Goal: Information Seeking & Learning: Learn about a topic

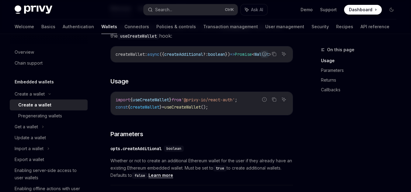
scroll to position [284, 0]
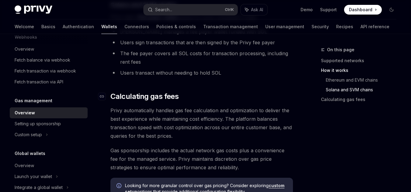
scroll to position [446, 0]
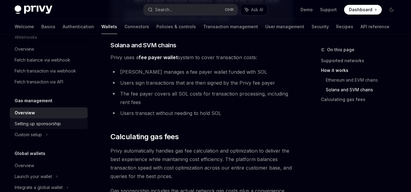
click at [61, 122] on div "Setting up sponsorship" at bounding box center [49, 123] width 69 height 7
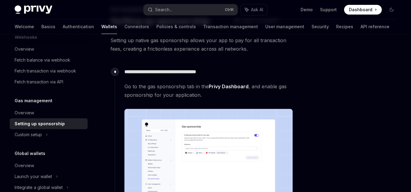
scroll to position [81, 0]
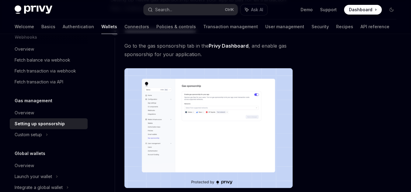
click at [195, 149] on img at bounding box center [208, 128] width 168 height 120
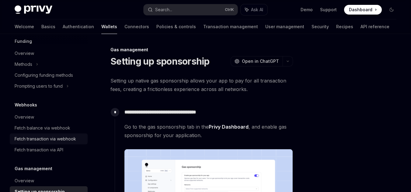
scroll to position [127, 0]
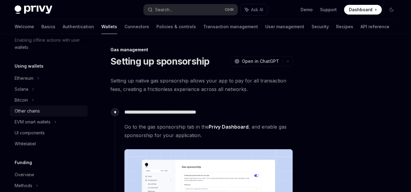
click at [51, 112] on div "Other chains" at bounding box center [49, 111] width 69 height 7
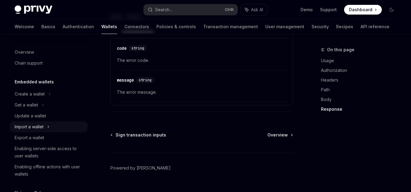
scroll to position [770, 0]
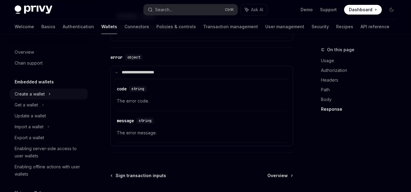
click at [50, 98] on icon at bounding box center [49, 94] width 2 height 7
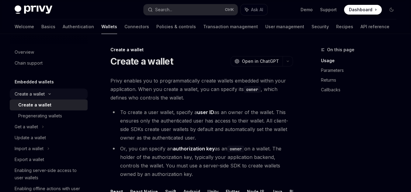
click at [48, 94] on icon at bounding box center [49, 94] width 7 height 2
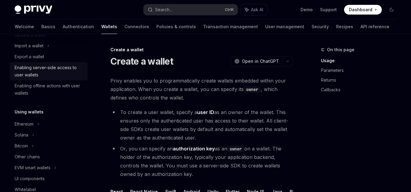
scroll to position [122, 0]
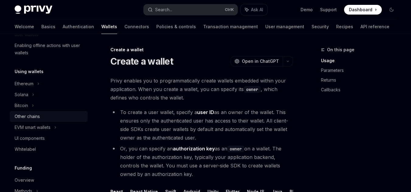
click at [48, 118] on div "Other chains" at bounding box center [49, 116] width 69 height 7
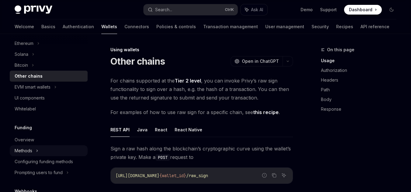
scroll to position [203, 0]
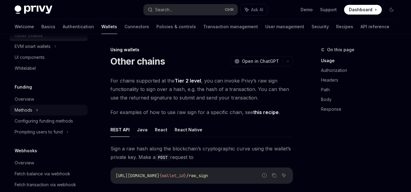
click at [33, 107] on div "Methods" at bounding box center [49, 110] width 78 height 11
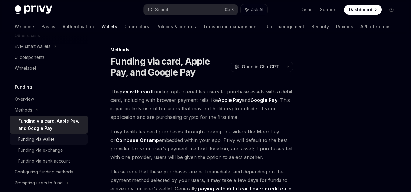
click at [49, 138] on div "Funding via wallet" at bounding box center [36, 139] width 36 height 7
type textarea "*"
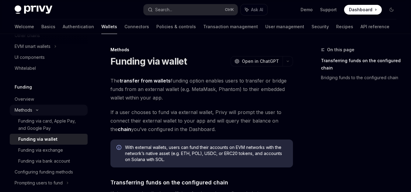
click at [42, 110] on div "Methods" at bounding box center [49, 110] width 78 height 11
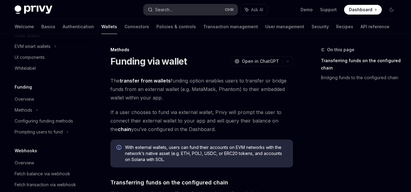
click at [190, 10] on button "Search... Ctrl K" at bounding box center [190, 9] width 94 height 11
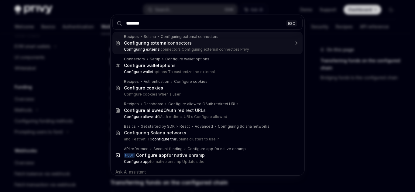
type input "*******"
click at [48, 64] on div "******* ESC Recipes Solana Configuring external connectors Configuring external…" at bounding box center [207, 96] width 415 height 192
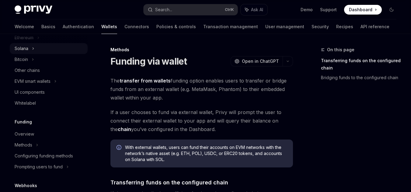
scroll to position [87, 0]
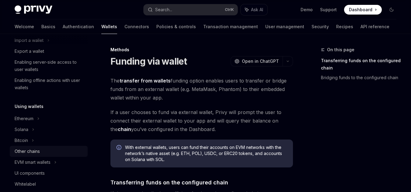
click at [32, 155] on div "Other chains" at bounding box center [27, 151] width 25 height 7
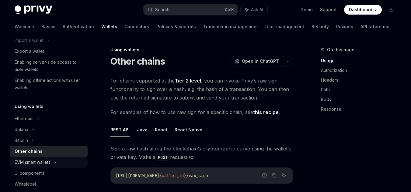
click at [50, 164] on div "EVM smart wallets" at bounding box center [33, 162] width 36 height 7
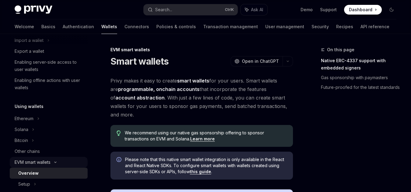
scroll to position [127, 0]
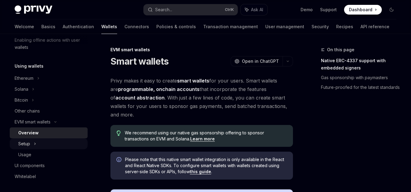
click at [37, 144] on div "Setup" at bounding box center [49, 144] width 78 height 11
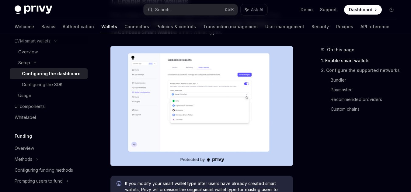
scroll to position [249, 0]
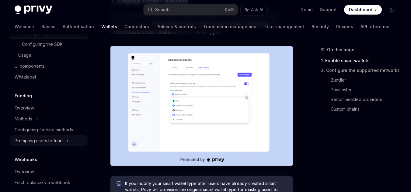
click at [68, 142] on icon at bounding box center [67, 141] width 1 height 2
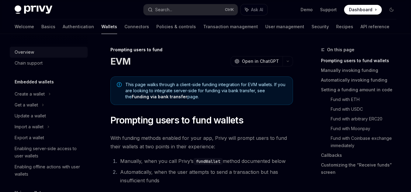
click at [45, 53] on div "Overview" at bounding box center [49, 52] width 69 height 7
type textarea "*"
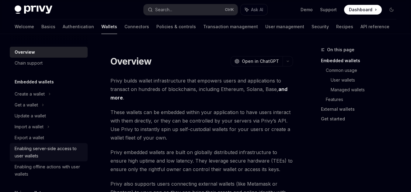
scroll to position [40, 0]
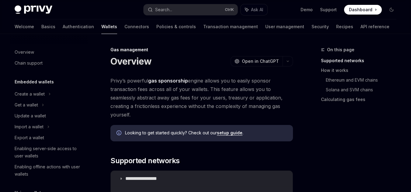
scroll to position [317, 0]
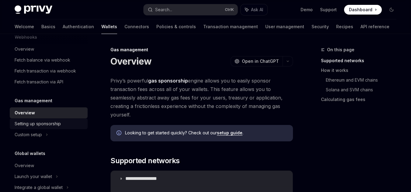
click at [55, 122] on div "Setting up sponsorship" at bounding box center [38, 123] width 46 height 7
type textarea "*"
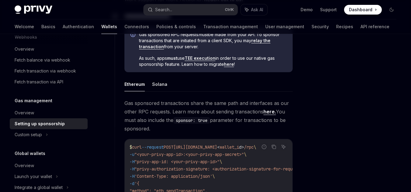
scroll to position [405, 0]
